Goal: Information Seeking & Learning: Learn about a topic

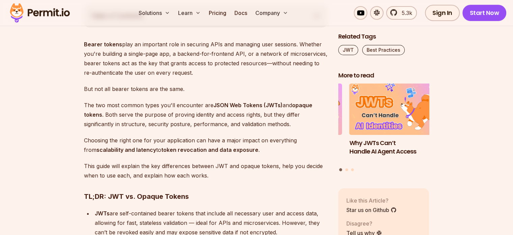
scroll to position [405, 0]
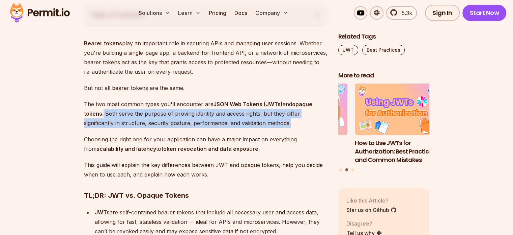
drag, startPoint x: 104, startPoint y: 113, endPoint x: 303, endPoint y: 120, distance: 199.6
click at [303, 120] on p "The two most common types you'll encounter are JSON Web Tokens (JWTs) and opaqu…" at bounding box center [206, 113] width 244 height 28
click at [299, 126] on div at bounding box center [299, 126] width 0 height 0
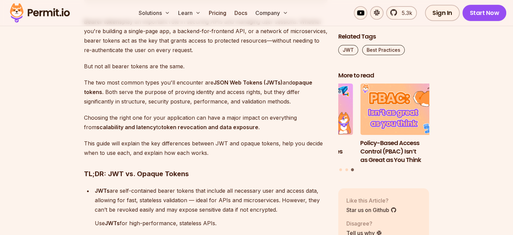
scroll to position [439, 0]
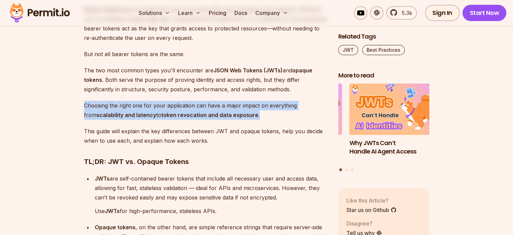
drag, startPoint x: 83, startPoint y: 104, endPoint x: 247, endPoint y: 113, distance: 164.3
click at [243, 118] on div at bounding box center [243, 118] width 0 height 0
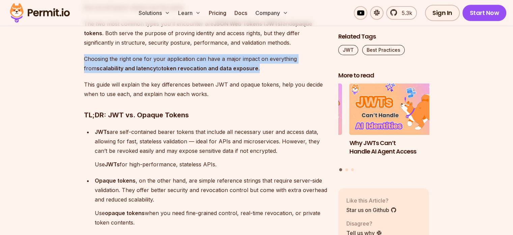
scroll to position [506, 0]
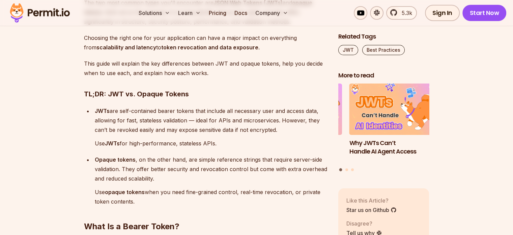
scroll to position [540, 0]
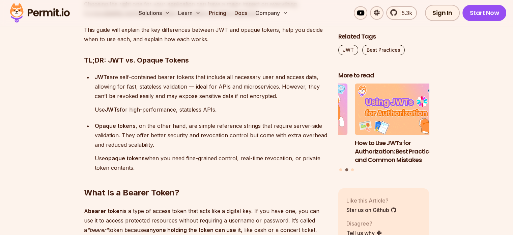
drag, startPoint x: 290, startPoint y: 96, endPoint x: 93, endPoint y: 78, distance: 197.2
click at [93, 78] on li "JWTs are self-contained bearer tokens that include all necessary user and acces…" at bounding box center [210, 93] width 235 height 42
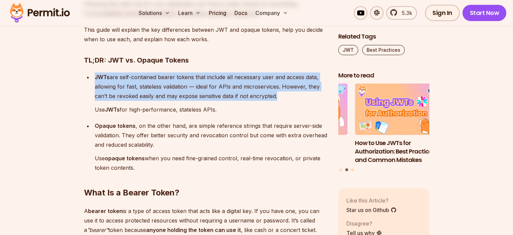
drag, startPoint x: 93, startPoint y: 75, endPoint x: 275, endPoint y: 95, distance: 183.3
click at [275, 95] on li "JWTs are self-contained bearer tokens that include all necessary user and acces…" at bounding box center [210, 93] width 235 height 42
click at [271, 99] on div at bounding box center [271, 99] width 0 height 0
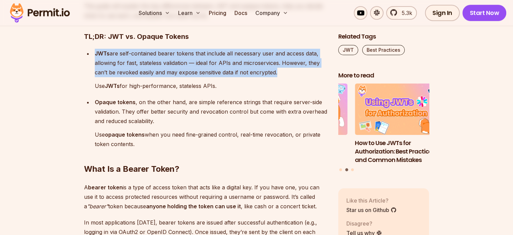
scroll to position [574, 0]
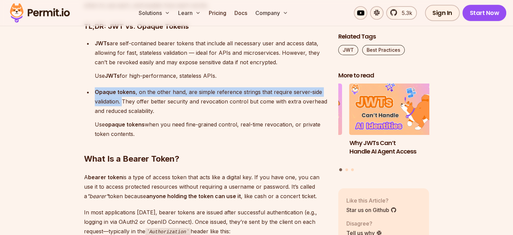
drag, startPoint x: 93, startPoint y: 91, endPoint x: 122, endPoint y: 101, distance: 30.4
click at [122, 101] on li "Opaque tokens , on the other hand, are simple reference strings that require se…" at bounding box center [210, 112] width 235 height 51
click at [118, 105] on div at bounding box center [118, 105] width 0 height 0
click at [107, 90] on strong "Opaque tokens" at bounding box center [115, 91] width 41 height 7
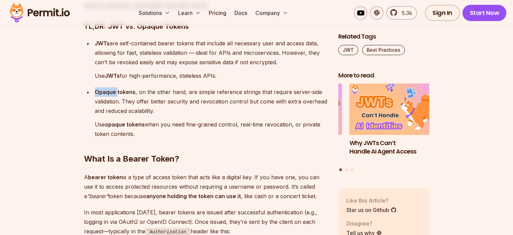
click at [107, 90] on strong "Opaque tokens" at bounding box center [115, 91] width 41 height 7
click at [103, 79] on div at bounding box center [103, 79] width 0 height 0
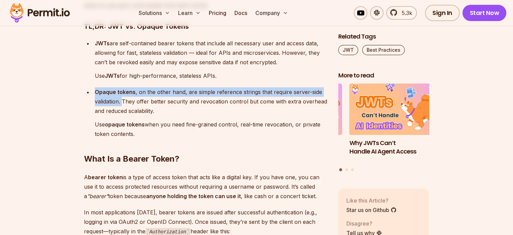
drag, startPoint x: 94, startPoint y: 91, endPoint x: 123, endPoint y: 102, distance: 30.8
click at [123, 102] on li "Opaque tokens , on the other hand, are simple reference strings that require se…" at bounding box center [210, 112] width 235 height 51
click at [118, 105] on div at bounding box center [118, 105] width 0 height 0
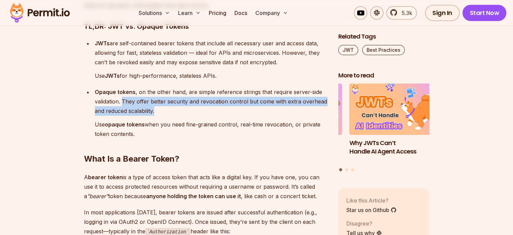
drag, startPoint x: 123, startPoint y: 100, endPoint x: 160, endPoint y: 112, distance: 39.3
click at [160, 112] on p "Opaque tokens , on the other hand, are simple reference strings that require se…" at bounding box center [211, 101] width 233 height 28
click at [156, 114] on div at bounding box center [156, 114] width 0 height 0
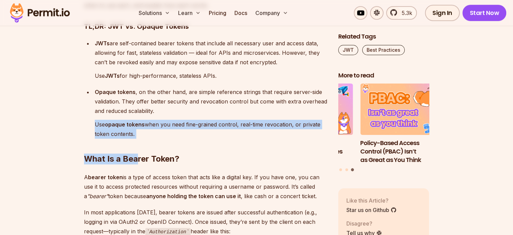
drag, startPoint x: 93, startPoint y: 124, endPoint x: 138, endPoint y: 135, distance: 46.5
click at [138, 135] on h2 "What Is a Bearer Token?" at bounding box center [206, 145] width 244 height 38
drag, startPoint x: 93, startPoint y: 123, endPoint x: 141, endPoint y: 134, distance: 49.3
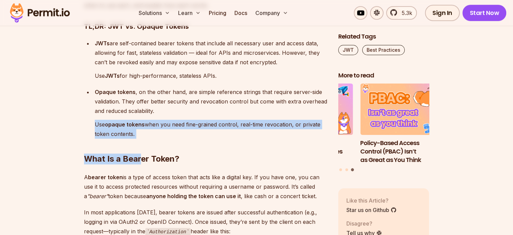
click at [140, 133] on h2 "What Is a Bearer Token?" at bounding box center [206, 145] width 244 height 38
drag, startPoint x: 134, startPoint y: 133, endPoint x: 92, endPoint y: 123, distance: 43.5
click at [90, 111] on div at bounding box center [90, 111] width 0 height 0
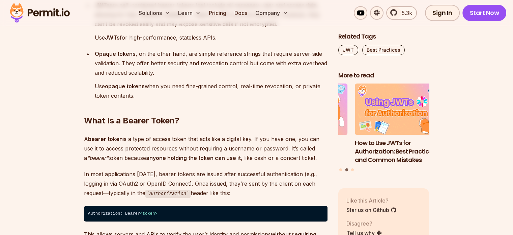
scroll to position [641, 0]
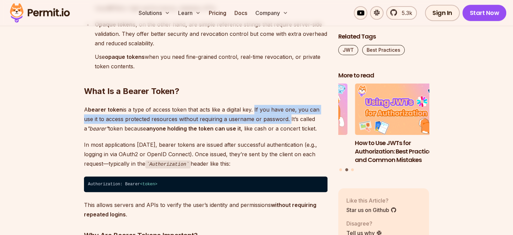
drag, startPoint x: 253, startPoint y: 109, endPoint x: 288, endPoint y: 118, distance: 36.0
click at [288, 118] on p "A bearer token is a type of access token that acts like a digital key. If you h…" at bounding box center [206, 119] width 244 height 28
click at [284, 122] on div at bounding box center [284, 122] width 0 height 0
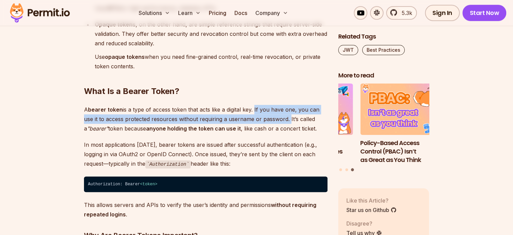
click at [282, 121] on p "A bearer token is a type of access token that acts like a digital key. If you h…" at bounding box center [206, 119] width 244 height 28
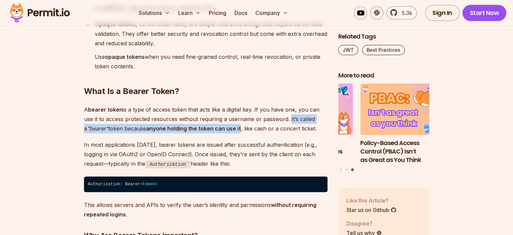
drag, startPoint x: 287, startPoint y: 117, endPoint x: 238, endPoint y: 126, distance: 50.0
click at [238, 126] on p "A bearer token is a type of access token that acts like a digital key. If you h…" at bounding box center [206, 119] width 244 height 28
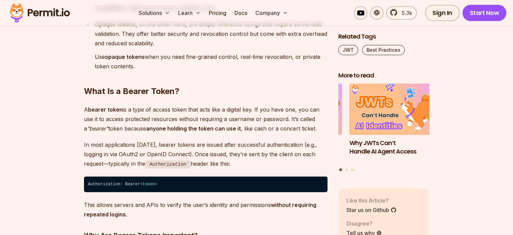
click at [247, 127] on p "A bearer token is a type of access token that acts like a digital key. If you h…" at bounding box center [206, 119] width 244 height 28
drag, startPoint x: 240, startPoint y: 128, endPoint x: 323, endPoint y: 129, distance: 82.4
click at [323, 129] on p "A bearer token is a type of access token that acts like a digital key. If you h…" at bounding box center [206, 119] width 244 height 28
click at [318, 132] on div at bounding box center [318, 132] width 0 height 0
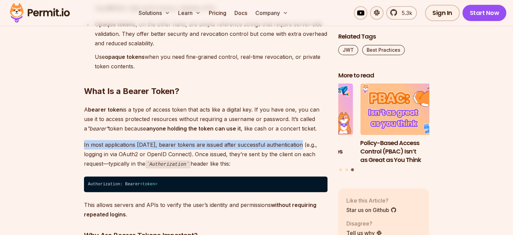
drag, startPoint x: 82, startPoint y: 144, endPoint x: 298, endPoint y: 140, distance: 216.0
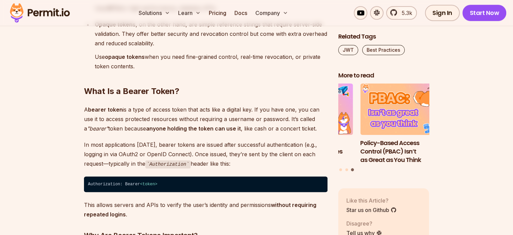
click at [310, 148] on p "In most applications [DATE], bearer tokens are issued after successful authenti…" at bounding box center [206, 154] width 244 height 29
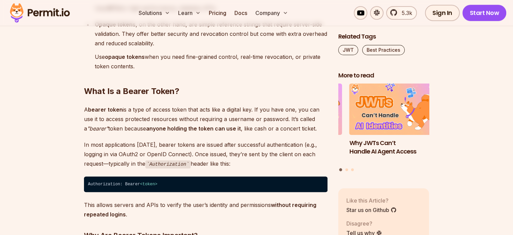
drag, startPoint x: 192, startPoint y: 154, endPoint x: 240, endPoint y: 159, distance: 48.3
click at [240, 159] on p "In most applications [DATE], bearer tokens are issued after successful authenti…" at bounding box center [206, 154] width 244 height 29
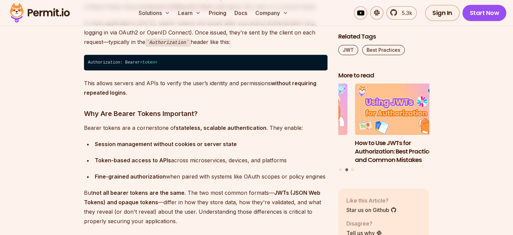
scroll to position [776, 0]
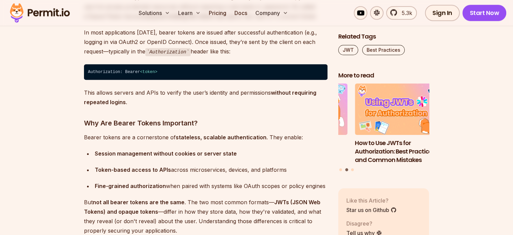
scroll to position [742, 0]
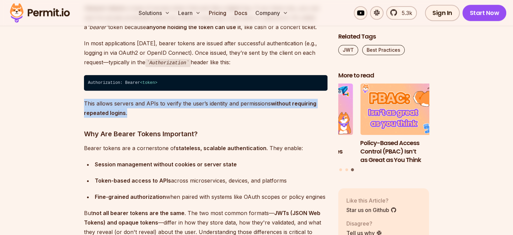
drag, startPoint x: 80, startPoint y: 101, endPoint x: 136, endPoint y: 113, distance: 56.9
click at [131, 116] on div at bounding box center [131, 116] width 0 height 0
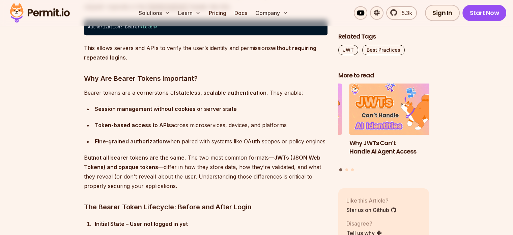
scroll to position [810, 0]
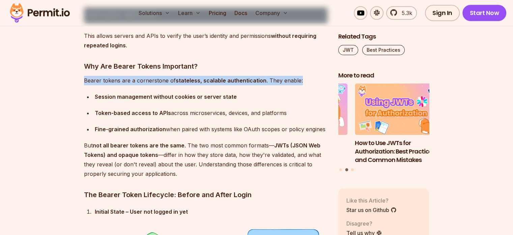
drag, startPoint x: 85, startPoint y: 79, endPoint x: 300, endPoint y: 77, distance: 214.7
click at [300, 77] on p "Bearer tokens are a cornerstone of stateless, scalable authentication . They en…" at bounding box center [206, 80] width 244 height 9
click at [295, 67] on div at bounding box center [295, 67] width 0 height 0
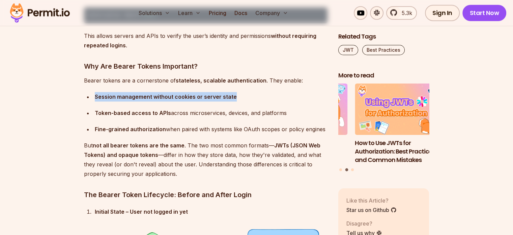
drag, startPoint x: 94, startPoint y: 94, endPoint x: 236, endPoint y: 103, distance: 142.0
click at [236, 103] on ul "Session management without cookies or server state Token-based access to APIs a…" at bounding box center [206, 113] width 244 height 42
click at [232, 100] on div at bounding box center [232, 100] width 0 height 0
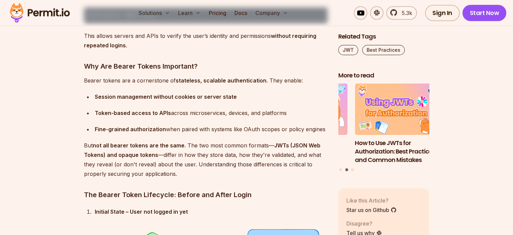
drag, startPoint x: 94, startPoint y: 111, endPoint x: 314, endPoint y: 111, distance: 220.0
click at [314, 111] on li "Token-based access to APIs across microservices, devices, and platforms" at bounding box center [210, 112] width 235 height 9
click at [310, 100] on div at bounding box center [310, 100] width 0 height 0
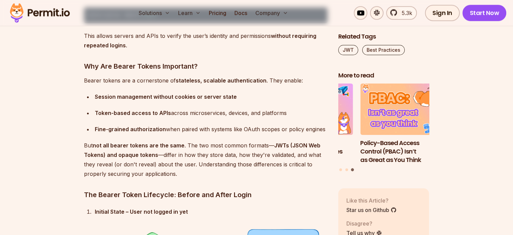
drag, startPoint x: 93, startPoint y: 127, endPoint x: 326, endPoint y: 125, distance: 232.9
click at [326, 125] on li "Fine-grained authorization when paired with systems like OAuth scopes or policy…" at bounding box center [210, 128] width 235 height 9
click at [321, 116] on div at bounding box center [321, 116] width 0 height 0
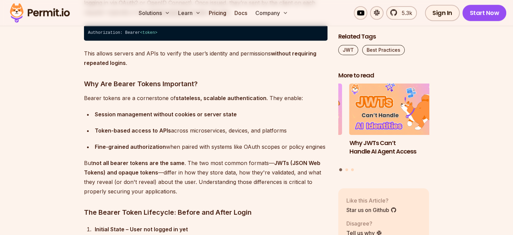
scroll to position [776, 0]
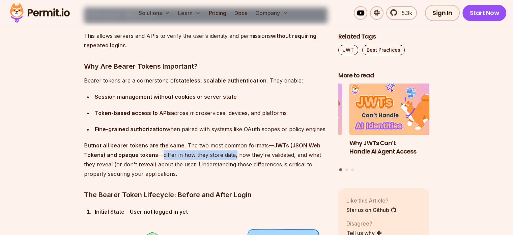
drag, startPoint x: 234, startPoint y: 156, endPoint x: 161, endPoint y: 156, distance: 73.6
click at [161, 156] on p "But not all bearer tokens are the same . The two most common formats— JWTs (JSO…" at bounding box center [206, 159] width 244 height 38
click at [156, 158] on div at bounding box center [156, 158] width 0 height 0
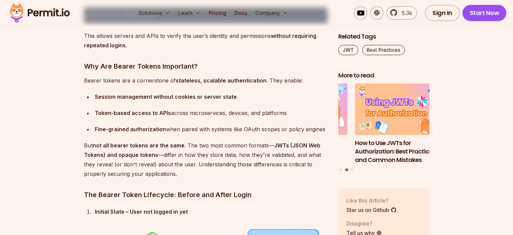
click at [200, 162] on p "But not all bearer tokens are the same . The two most common formats— JWTs (JSO…" at bounding box center [206, 159] width 244 height 38
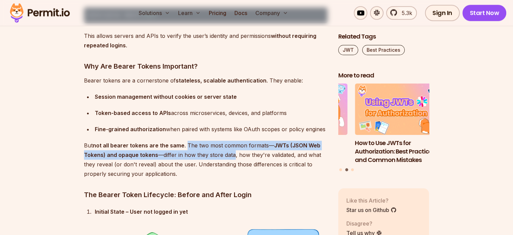
drag, startPoint x: 185, startPoint y: 141, endPoint x: 233, endPoint y: 155, distance: 49.5
click at [233, 155] on p "But not all bearer tokens are the same . The two most common formats— JWTs (JSO…" at bounding box center [206, 159] width 244 height 38
click at [228, 158] on div at bounding box center [228, 158] width 0 height 0
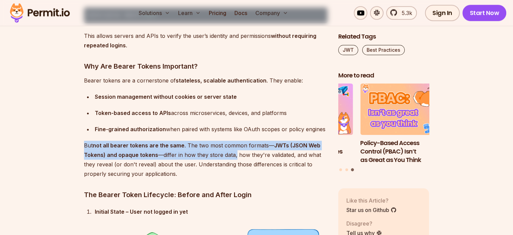
drag, startPoint x: 83, startPoint y: 143, endPoint x: 235, endPoint y: 150, distance: 151.7
click at [230, 158] on div at bounding box center [230, 158] width 0 height 0
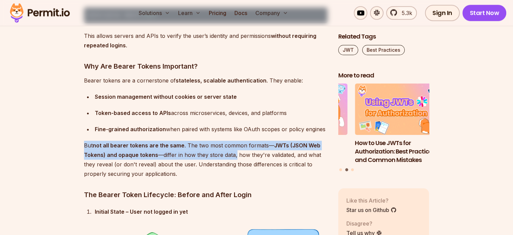
click at [233, 155] on p "But not all bearer tokens are the same . The two most common formats— JWTs (JSO…" at bounding box center [206, 159] width 244 height 38
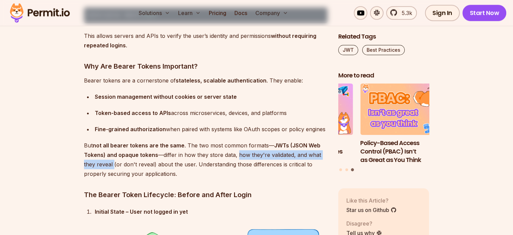
drag, startPoint x: 235, startPoint y: 155, endPoint x: 113, endPoint y: 163, distance: 122.4
click at [113, 163] on p "But not all bearer tokens are the same . The two most common formats— JWTs (JSO…" at bounding box center [206, 159] width 244 height 38
click at [108, 167] on div at bounding box center [108, 167] width 0 height 0
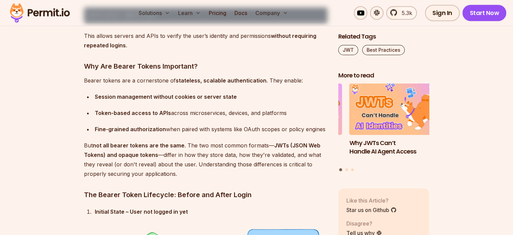
click at [118, 166] on p "But not all bearer tokens are the same . The two most common formats— JWTs (JSO…" at bounding box center [206, 159] width 244 height 38
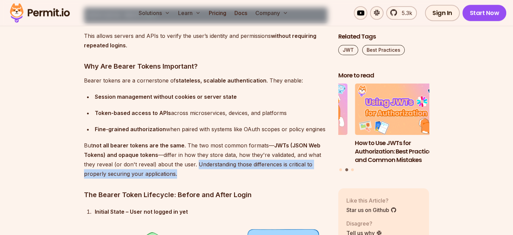
drag, startPoint x: 196, startPoint y: 163, endPoint x: 189, endPoint y: 170, distance: 9.3
click at [189, 170] on p "But not all bearer tokens are the same . The two most common formats— JWTs (JSO…" at bounding box center [206, 159] width 244 height 38
click at [185, 177] on div at bounding box center [185, 177] width 0 height 0
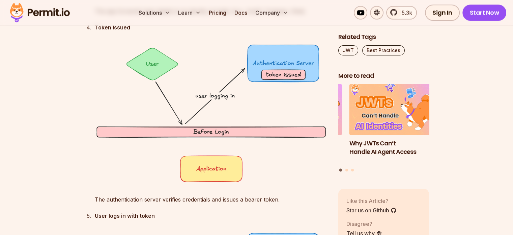
scroll to position [1519, 0]
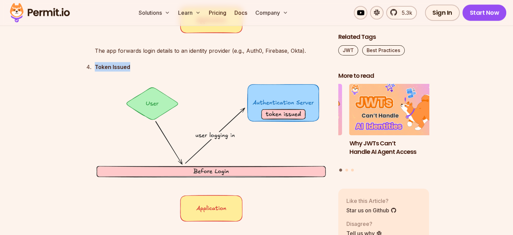
drag, startPoint x: 95, startPoint y: 66, endPoint x: 147, endPoint y: 66, distance: 52.0
click at [147, 66] on p "Token Issued" at bounding box center [211, 66] width 233 height 9
click at [143, 70] on div at bounding box center [143, 70] width 0 height 0
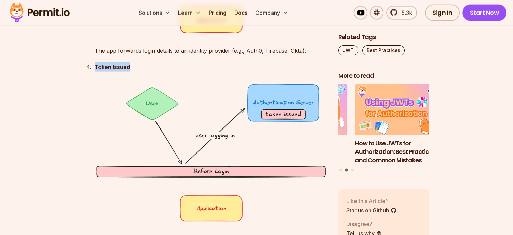
click at [118, 64] on strong "Token Issued" at bounding box center [112, 66] width 35 height 7
click at [128, 85] on img at bounding box center [211, 152] width 233 height 141
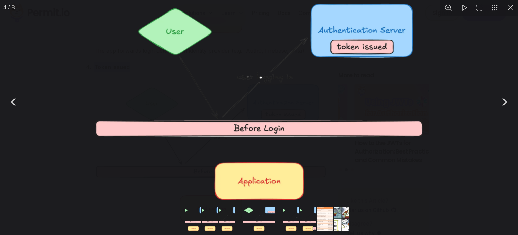
click at [507, 9] on button "You can close this modal content with the ESC key" at bounding box center [511, 8] width 16 height 16
click at [511, 5] on button "You can close this modal content with the ESC key" at bounding box center [511, 8] width 16 height 16
click at [508, 8] on button "You can close this modal content with the ESC key" at bounding box center [511, 8] width 16 height 16
click at [8, 110] on button "You can close this modal content with the ESC key" at bounding box center [13, 101] width 17 height 17
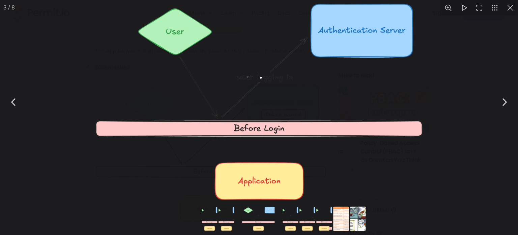
click at [15, 105] on button "You can close this modal content with the ESC key" at bounding box center [13, 101] width 17 height 17
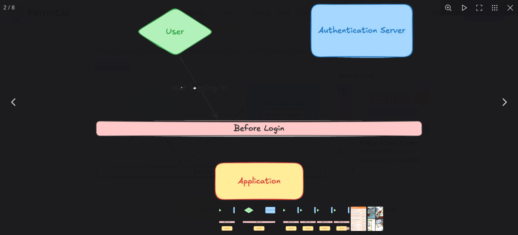
click at [479, 10] on button "You can close this modal content with the ESC key" at bounding box center [480, 8] width 16 height 16
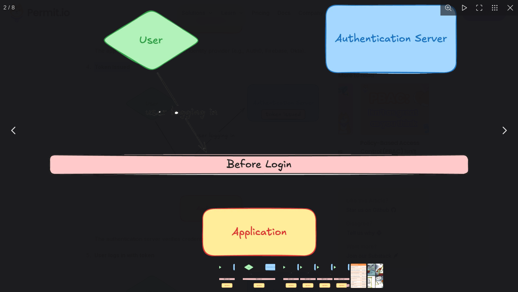
click at [477, 8] on button "You can close this modal content with the ESC key" at bounding box center [480, 8] width 16 height 16
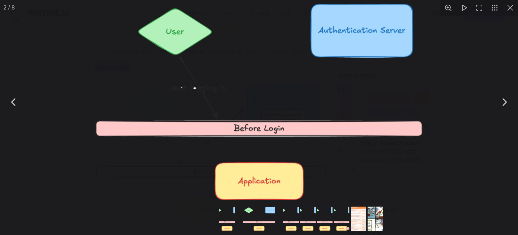
click at [509, 7] on button "You can close this modal content with the ESC key" at bounding box center [511, 8] width 16 height 16
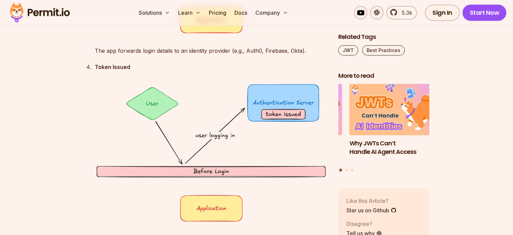
drag, startPoint x: 112, startPoint y: 66, endPoint x: 138, endPoint y: 66, distance: 25.7
click at [138, 66] on p "Token Issued" at bounding box center [211, 66] width 233 height 9
click at [133, 54] on div at bounding box center [133, 54] width 0 height 0
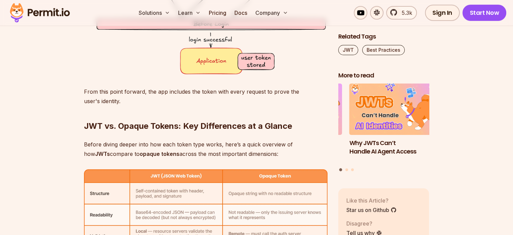
scroll to position [2059, 0]
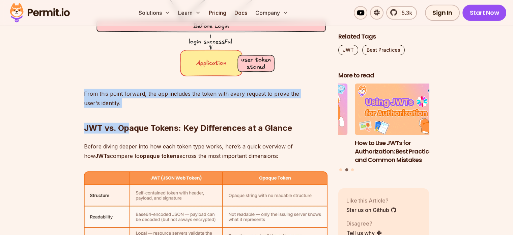
drag, startPoint x: 79, startPoint y: 91, endPoint x: 130, endPoint y: 106, distance: 53.7
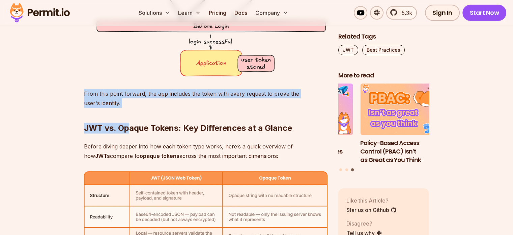
click at [128, 105] on h2 "JWT vs. Opaque Tokens: Key Differences at a Glance" at bounding box center [206, 115] width 244 height 38
drag, startPoint x: 123, startPoint y: 102, endPoint x: 77, endPoint y: 93, distance: 46.8
click at [73, 81] on div at bounding box center [73, 81] width 0 height 0
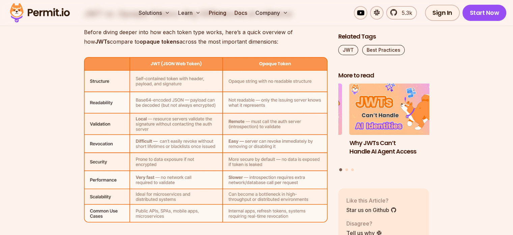
scroll to position [2194, 0]
